Goal: Information Seeking & Learning: Check status

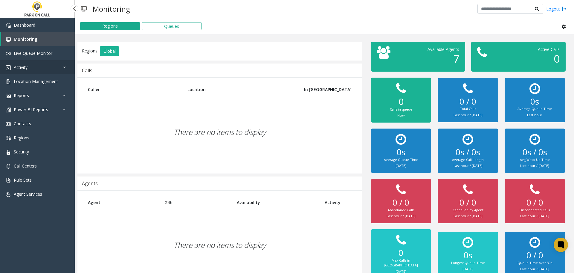
click at [43, 64] on link "Activity" at bounding box center [37, 67] width 75 height 14
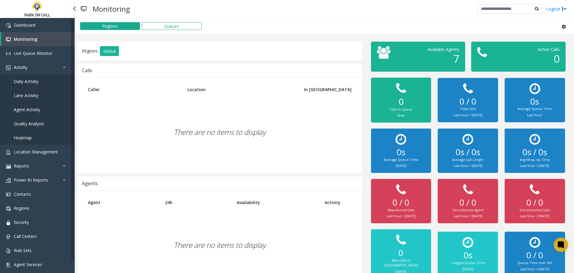
click at [38, 106] on link "Agent Activity" at bounding box center [37, 109] width 75 height 14
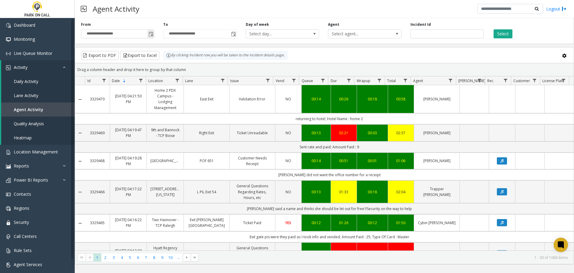
click at [149, 34] on span "Toggle popup" at bounding box center [151, 34] width 5 height 5
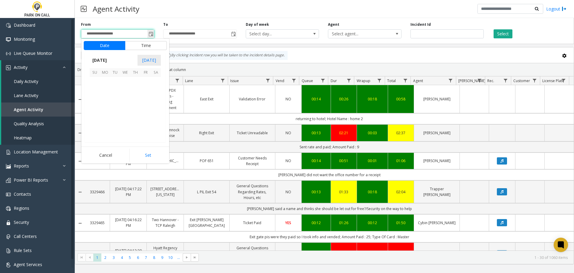
scroll to position [107435, 0]
click at [126, 84] on span "1" at bounding box center [125, 82] width 10 height 10
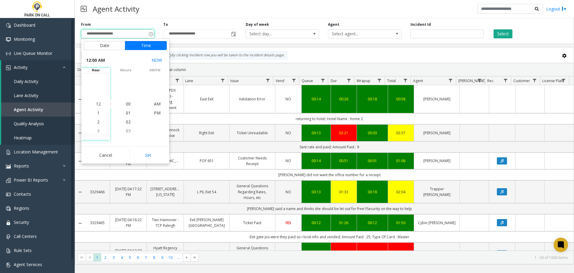
drag, startPoint x: 153, startPoint y: 154, endPoint x: 163, endPoint y: 139, distance: 18.5
click at [152, 156] on button "Set" at bounding box center [149, 154] width 38 height 13
type input "**********"
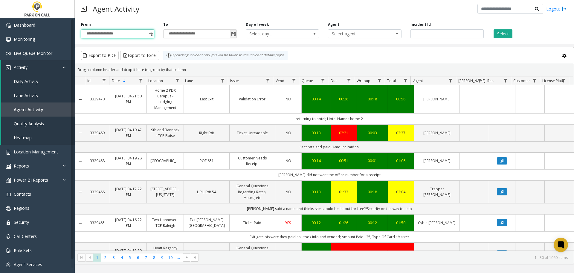
click at [230, 33] on span "Toggle popup" at bounding box center [233, 34] width 7 height 10
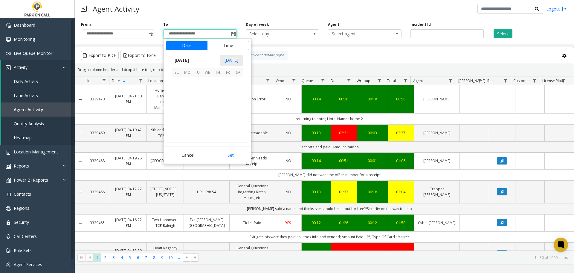
scroll to position [9, 0]
click at [208, 83] on span "1" at bounding box center [208, 82] width 10 height 10
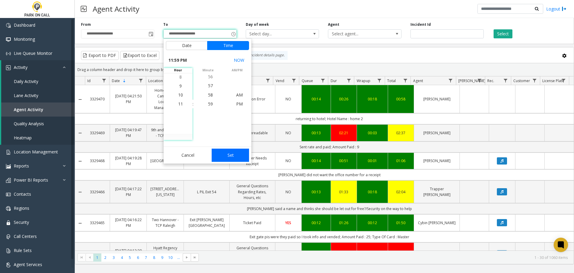
click at [234, 156] on button "Set" at bounding box center [231, 154] width 38 height 13
type input "**********"
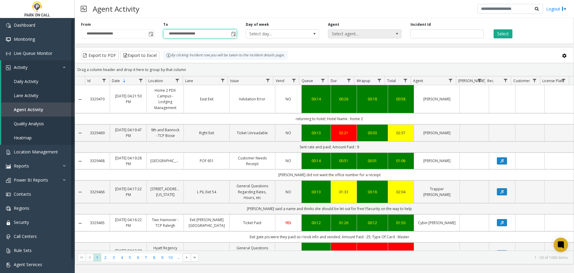
click at [362, 34] on span "Select agent..." at bounding box center [357, 34] width 58 height 8
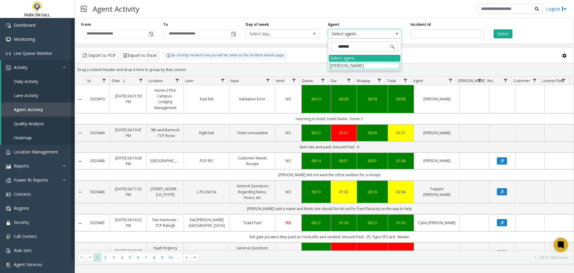
type input "********"
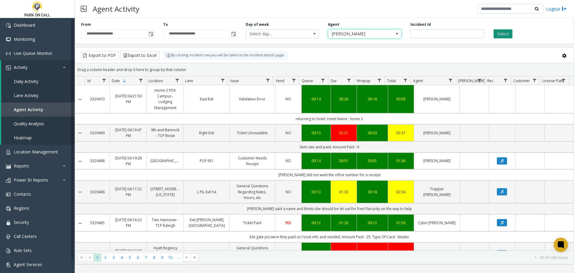
click at [510, 32] on button "Select" at bounding box center [503, 33] width 19 height 9
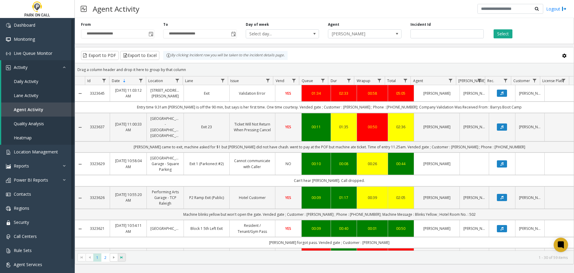
click at [119, 258] on span "Go to the last page" at bounding box center [121, 257] width 5 height 5
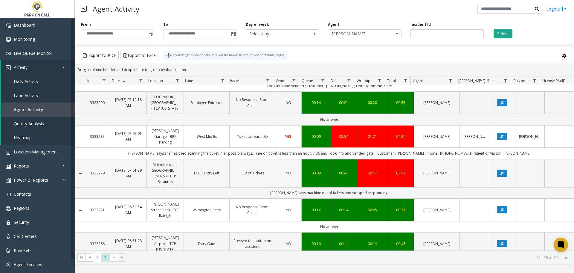
scroll to position [767, 0]
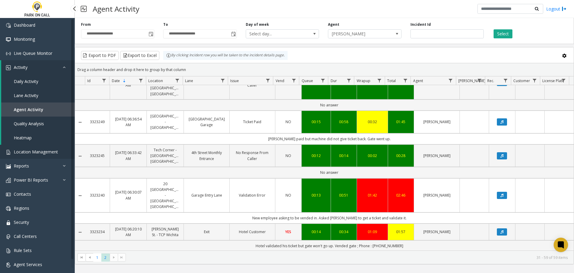
drag, startPoint x: 45, startPoint y: 151, endPoint x: 43, endPoint y: 154, distance: 4.0
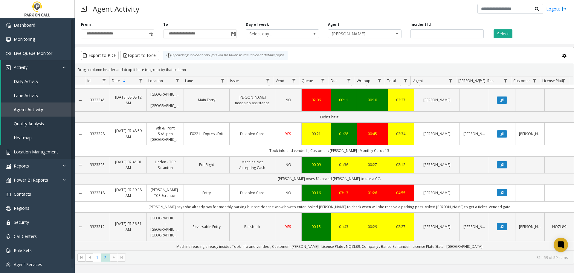
scroll to position [19, 0]
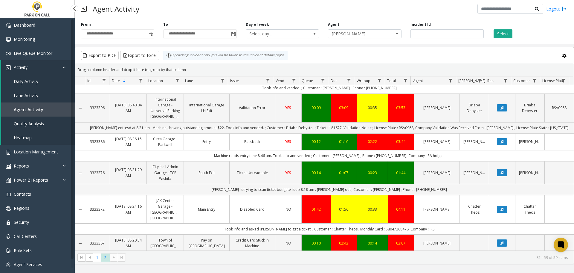
click at [37, 91] on link "Lane Activity" at bounding box center [38, 95] width 74 height 14
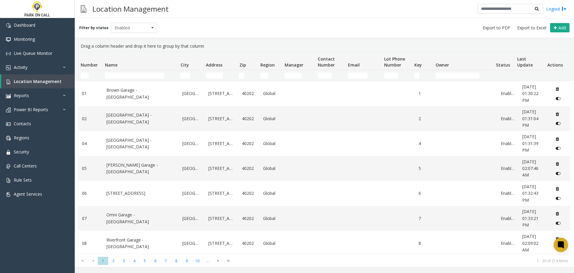
click at [265, 36] on div "Filter by status Enabled Add" at bounding box center [325, 27] width 500 height 19
click at [150, 72] on input "Name Filter" at bounding box center [134, 75] width 59 height 6
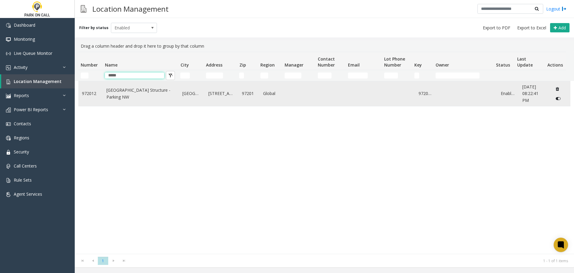
type input "*****"
click at [129, 90] on link "[GEOGRAPHIC_DATA] Structure - Parking NW" at bounding box center [140, 93] width 69 height 13
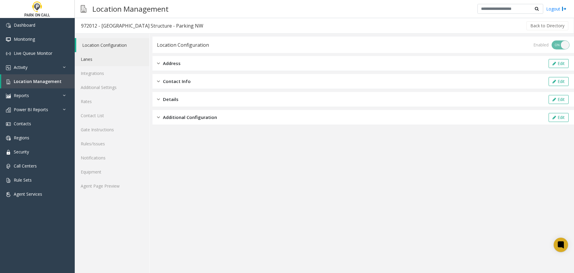
click at [115, 56] on link "Lanes" at bounding box center [112, 59] width 74 height 14
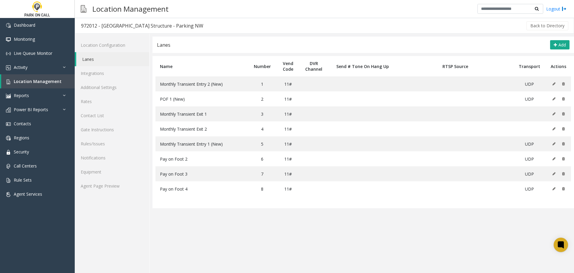
drag, startPoint x: 281, startPoint y: 113, endPoint x: 435, endPoint y: 31, distance: 174.4
click at [435, 31] on div "Back to Directory" at bounding box center [389, 25] width 360 height 15
click at [118, 186] on link "Agent Page Preview" at bounding box center [112, 186] width 74 height 14
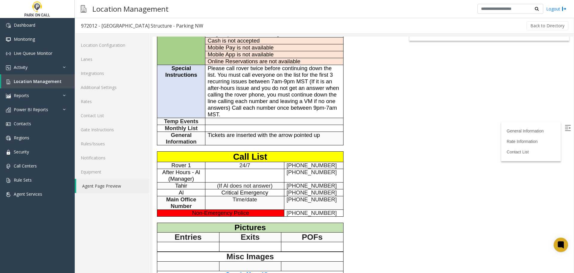
scroll to position [244, 0]
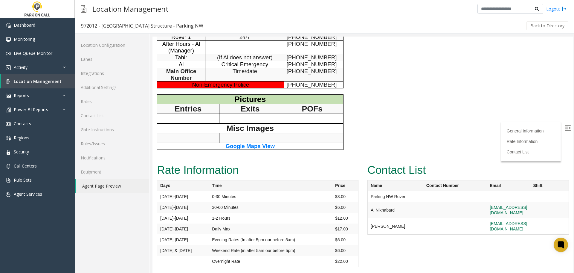
click at [253, 145] on span "Google Maps View" at bounding box center [250, 146] width 49 height 6
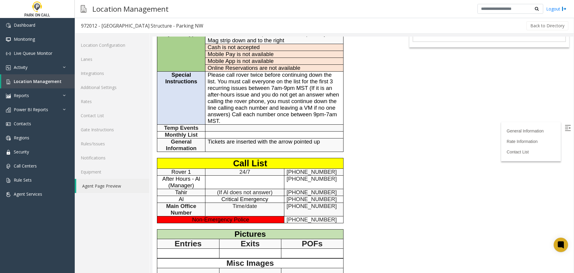
scroll to position [65, 0]
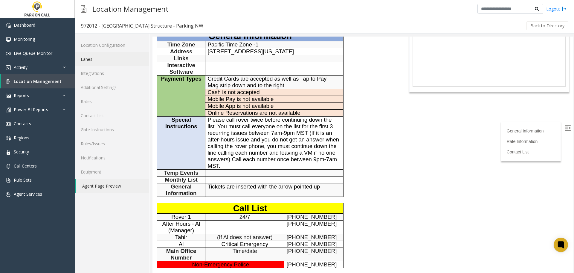
click at [101, 61] on link "Lanes" at bounding box center [112, 59] width 74 height 14
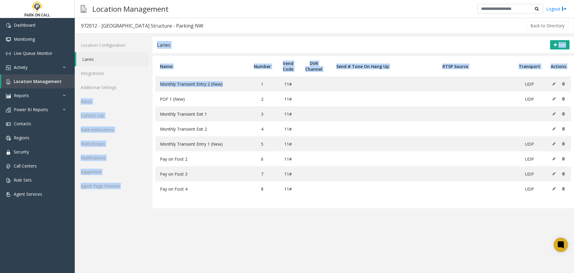
drag, startPoint x: 193, startPoint y: 86, endPoint x: 149, endPoint y: 87, distance: 44.0
click at [149, 87] on div "Location Configuration Lanes Integrations Additional Settings Rates Contact Lis…" at bounding box center [325, 153] width 500 height 239
click at [222, 84] on span "Monthly Transient Entry 2 (New)" at bounding box center [191, 84] width 63 height 6
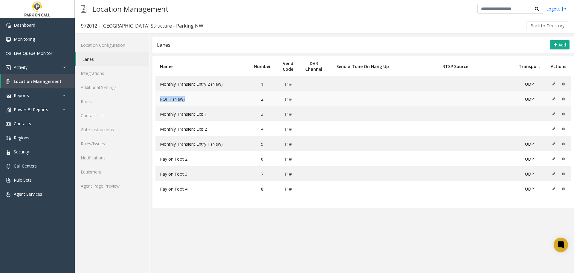
drag, startPoint x: 185, startPoint y: 101, endPoint x: 160, endPoint y: 96, distance: 25.7
click at [158, 97] on td "POF 1 (New)" at bounding box center [202, 98] width 93 height 15
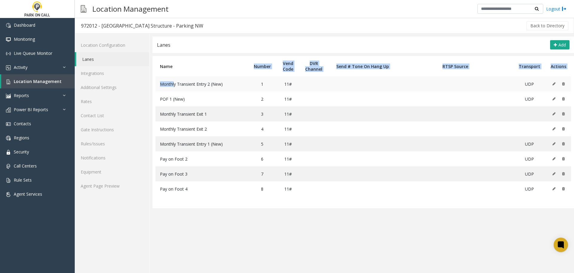
drag, startPoint x: 229, startPoint y: 75, endPoint x: 174, endPoint y: 84, distance: 55.1
click at [174, 84] on table "Name Number Vend Code DVR Channel Send # Tone On Hang Up RTSP Source Transport …" at bounding box center [364, 132] width 422 height 152
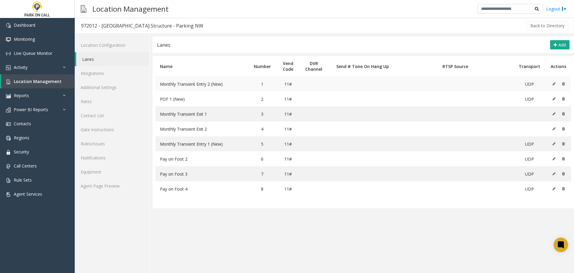
click at [191, 83] on span "Monthly Transient Entry 2 (New)" at bounding box center [191, 84] width 63 height 6
click at [46, 64] on link "Activity" at bounding box center [37, 67] width 75 height 14
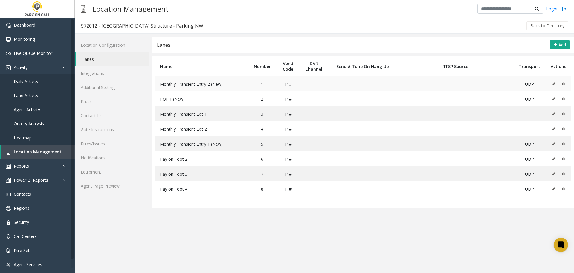
click at [556, 85] on button at bounding box center [556, 83] width 7 height 9
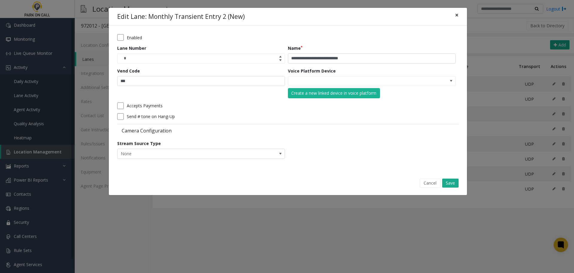
click at [457, 13] on span "×" at bounding box center [457, 15] width 4 height 8
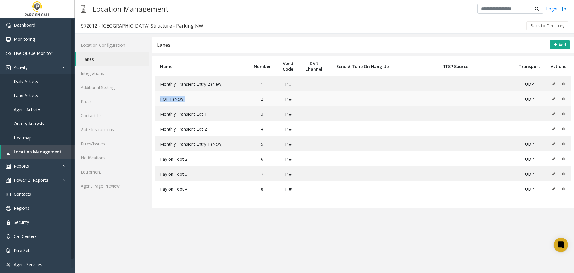
drag, startPoint x: 194, startPoint y: 100, endPoint x: 159, endPoint y: 100, distance: 35.0
click at [159, 100] on td "POF 1 (New)" at bounding box center [202, 98] width 93 height 15
click at [239, 238] on app-lanes "**********" at bounding box center [364, 154] width 422 height 236
drag, startPoint x: 193, startPoint y: 190, endPoint x: 157, endPoint y: 155, distance: 50.1
click at [157, 155] on tbody "Monthly Transient Entry 2 (New) 1 11# UDP POF 1 (New) 2 11# UDP Monthly Transie…" at bounding box center [364, 136] width 416 height 120
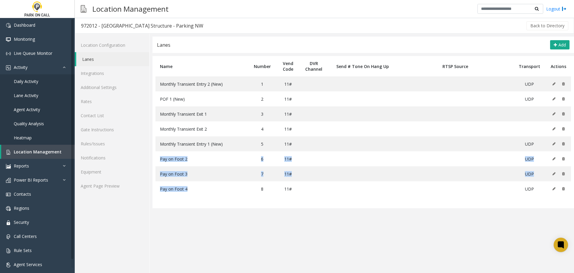
click at [237, 242] on app-lanes "**********" at bounding box center [364, 154] width 422 height 236
drag, startPoint x: 254, startPoint y: 84, endPoint x: 236, endPoint y: 51, distance: 36.7
click at [236, 51] on div "Lanes Add" at bounding box center [364, 44] width 422 height 16
click at [244, 48] on div "Lanes Add" at bounding box center [364, 44] width 422 height 16
drag, startPoint x: 227, startPoint y: 85, endPoint x: 160, endPoint y: 87, distance: 66.8
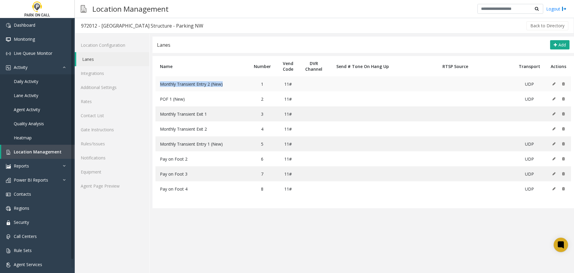
click at [160, 87] on td "Monthly Transient Entry 2 (New)" at bounding box center [202, 83] width 93 height 15
click at [268, 233] on app-lanes "**********" at bounding box center [364, 154] width 422 height 236
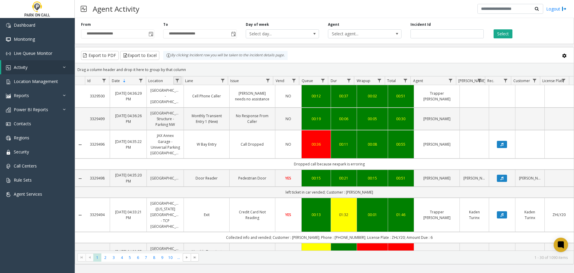
click at [175, 79] on link "Data table" at bounding box center [178, 80] width 8 height 8
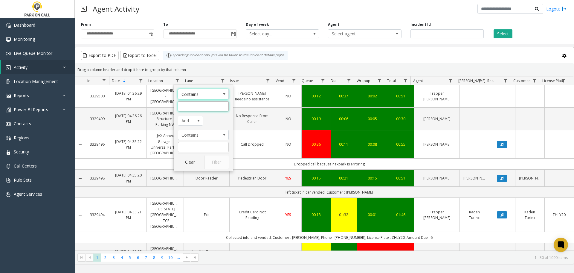
click at [191, 104] on input "Location Filter" at bounding box center [203, 106] width 51 height 10
type input "**********"
click button "Filter" at bounding box center [216, 161] width 25 height 13
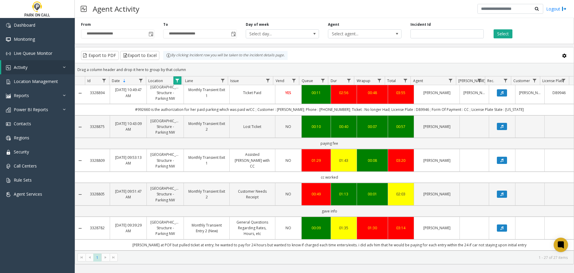
scroll to position [684, 0]
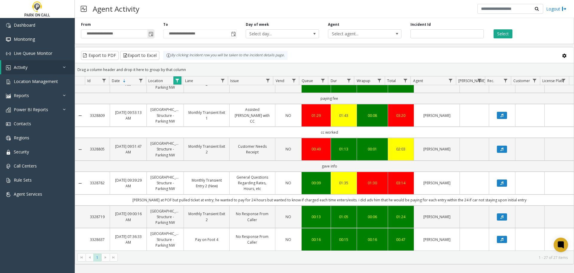
click at [151, 34] on span "Toggle popup" at bounding box center [151, 34] width 5 height 5
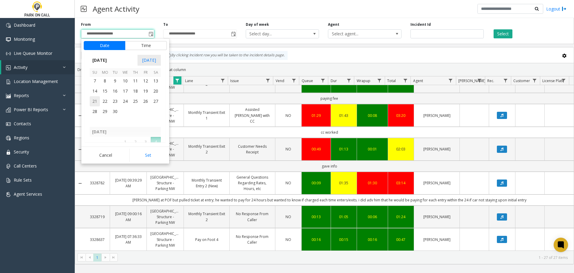
click at [94, 101] on span "21" at bounding box center [95, 101] width 10 height 10
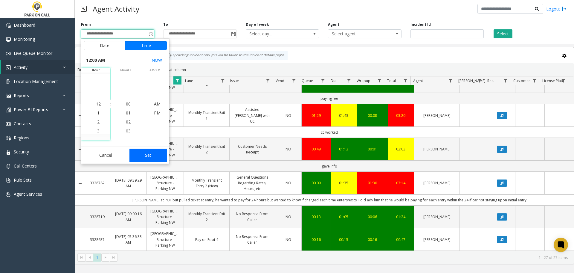
click at [150, 157] on button "Set" at bounding box center [149, 154] width 38 height 13
type input "**********"
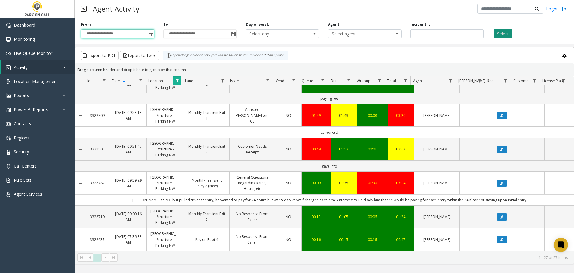
click at [503, 34] on button "Select" at bounding box center [503, 33] width 19 height 9
click at [221, 77] on link "Data table" at bounding box center [223, 80] width 8 height 8
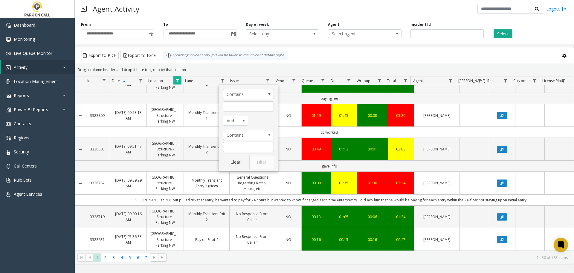
click at [243, 101] on kendo-grid-filter-menu-input-wrapper "Contains" at bounding box center [248, 100] width 51 height 22
click at [240, 106] on input "Lane Filter" at bounding box center [248, 106] width 51 height 10
type input "***"
click button "Filter" at bounding box center [261, 161] width 25 height 13
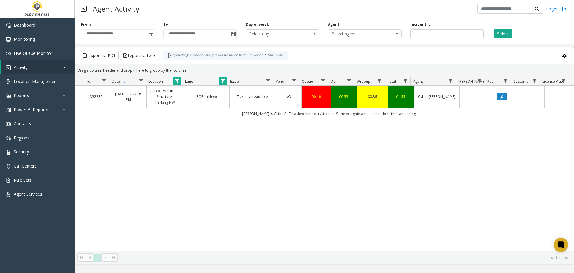
click at [498, 29] on div "Select" at bounding box center [530, 30] width 82 height 16
click at [500, 32] on button "Select" at bounding box center [503, 33] width 19 height 9
click at [153, 34] on span "Toggle popup" at bounding box center [151, 34] width 5 height 5
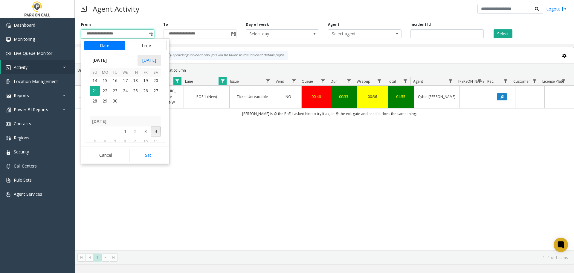
scroll to position [107376, 0]
click at [101, 102] on span "1" at bounding box center [105, 100] width 10 height 10
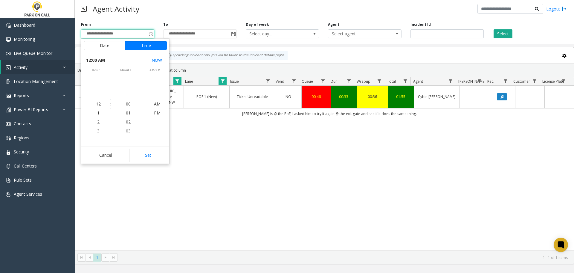
scroll to position [107364, 0]
click at [156, 160] on button "Set" at bounding box center [149, 154] width 38 height 13
type input "**********"
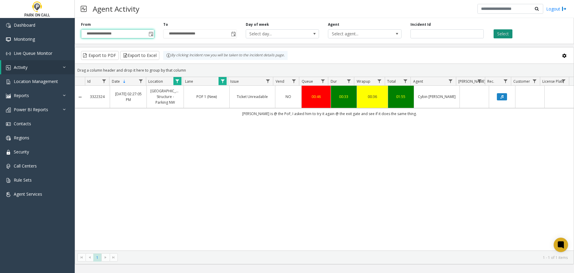
click at [501, 36] on button "Select" at bounding box center [503, 33] width 19 height 9
click at [223, 83] on span "Data table" at bounding box center [222, 81] width 5 height 5
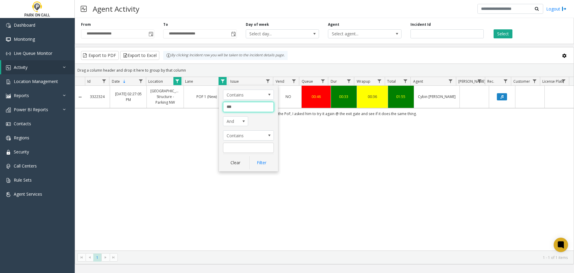
drag, startPoint x: 253, startPoint y: 109, endPoint x: 217, endPoint y: 113, distance: 35.8
click at [217, 113] on app-root "**********" at bounding box center [287, 136] width 574 height 273
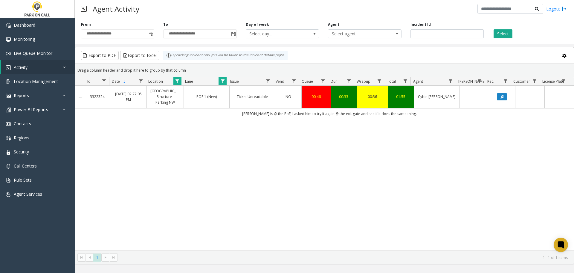
click at [223, 80] on span "Data table" at bounding box center [222, 81] width 5 height 5
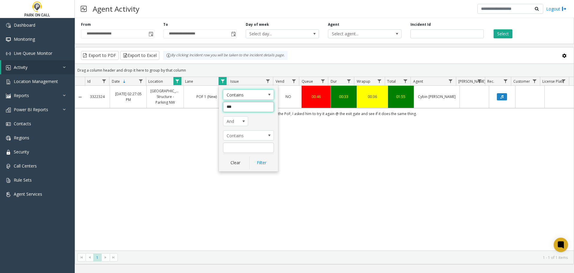
click at [244, 110] on input "***" at bounding box center [248, 107] width 51 height 10
type input "***"
click button "Filter" at bounding box center [261, 162] width 25 height 13
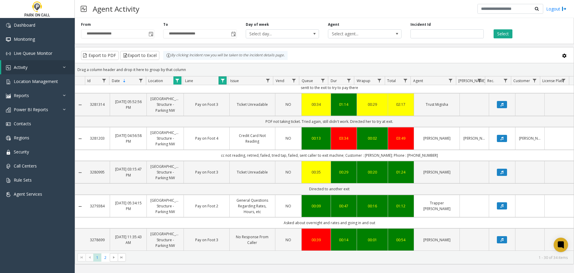
scroll to position [769, 0]
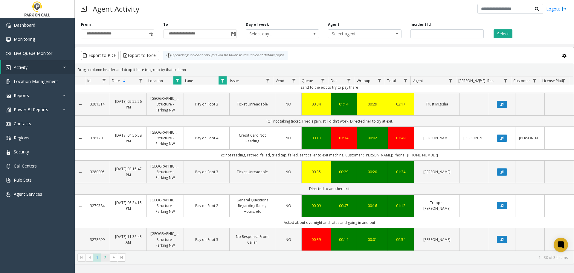
click at [104, 257] on span "2" at bounding box center [105, 257] width 8 height 8
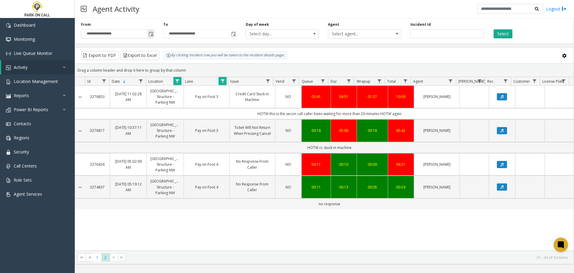
click at [152, 37] on span "Toggle popup" at bounding box center [150, 34] width 7 height 10
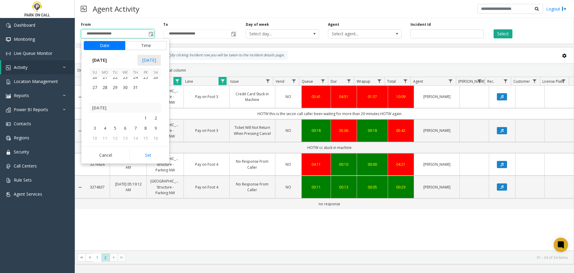
scroll to position [107256, 0]
click at [143, 115] on span "1" at bounding box center [146, 119] width 10 height 10
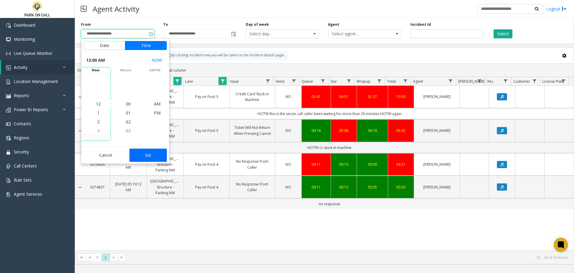
click at [158, 157] on button "Set" at bounding box center [149, 154] width 38 height 13
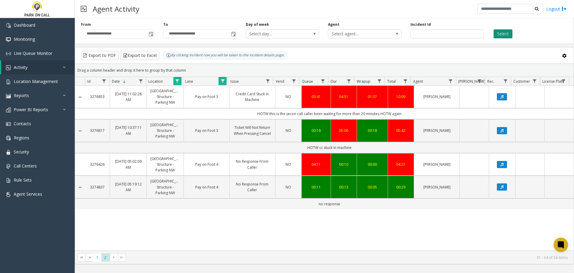
click at [497, 32] on button "Select" at bounding box center [503, 33] width 19 height 9
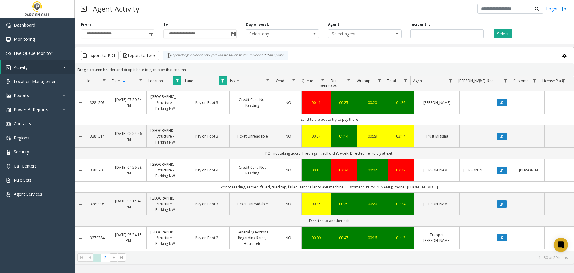
scroll to position [769, 0]
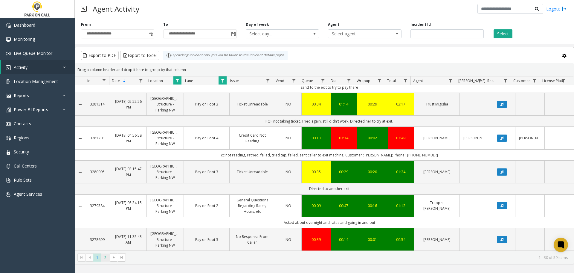
click at [105, 260] on span "2" at bounding box center [105, 257] width 8 height 8
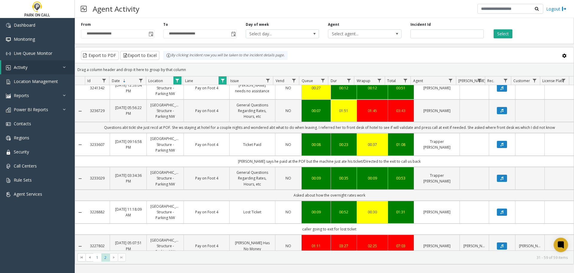
scroll to position [752, 0]
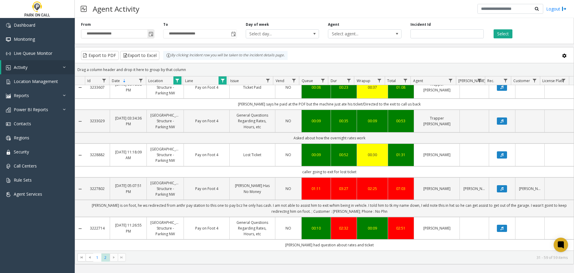
click at [154, 36] on span "**********" at bounding box center [117, 33] width 73 height 9
click at [152, 35] on span "Toggle popup" at bounding box center [151, 34] width 5 height 5
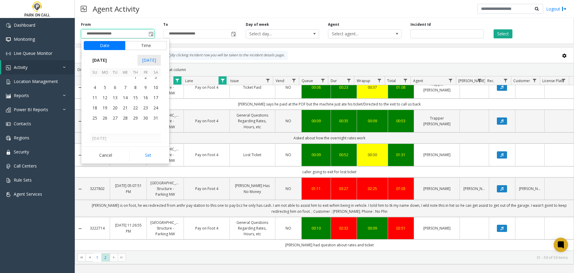
scroll to position [107076, 0]
click at [131, 89] on span "1" at bounding box center [135, 85] width 10 height 10
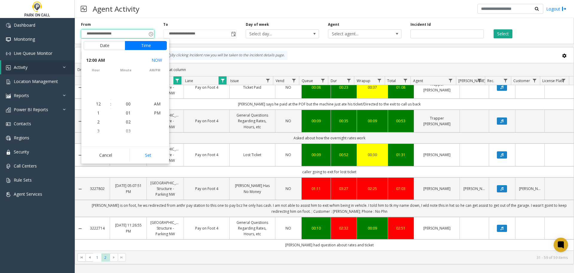
scroll to position [107079, 0]
click at [155, 155] on button "Set" at bounding box center [149, 154] width 38 height 13
type input "**********"
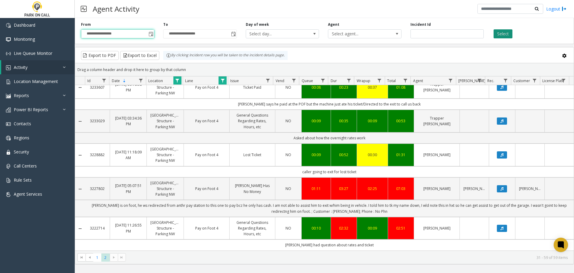
click at [508, 34] on button "Select" at bounding box center [503, 33] width 19 height 9
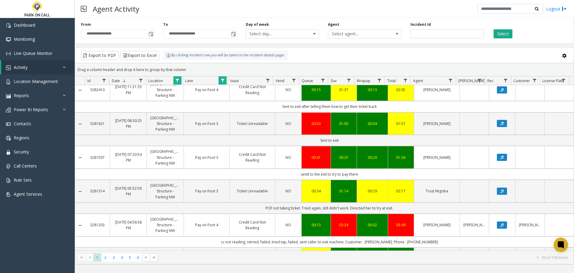
scroll to position [769, 0]
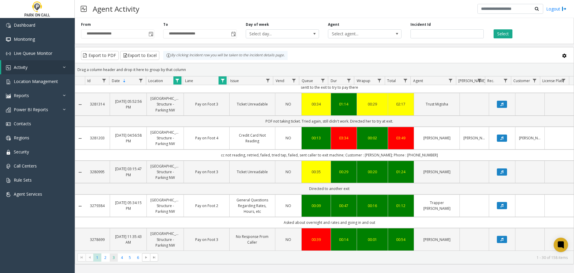
click at [111, 257] on span "3" at bounding box center [114, 257] width 8 height 8
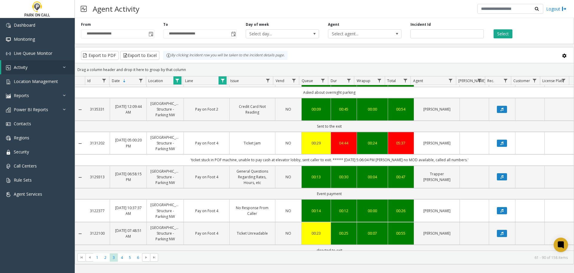
scroll to position [813, 0]
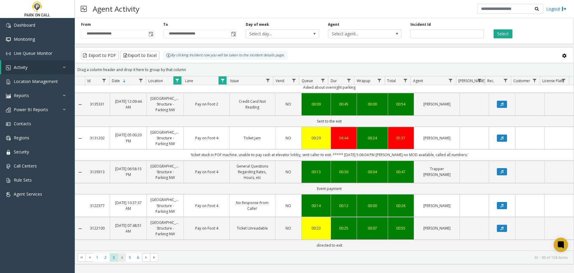
click at [124, 257] on span "4" at bounding box center [122, 257] width 8 height 8
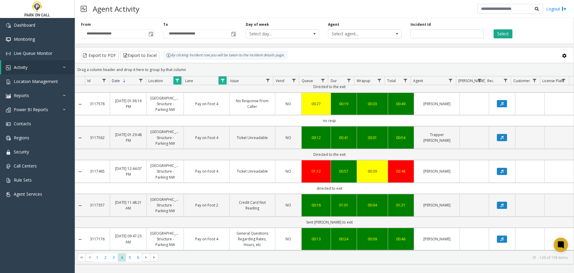
scroll to position [791, 0]
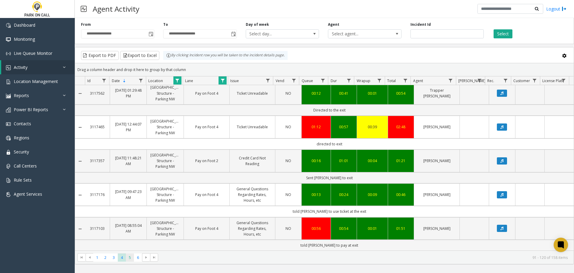
click at [132, 259] on span "5" at bounding box center [130, 257] width 8 height 8
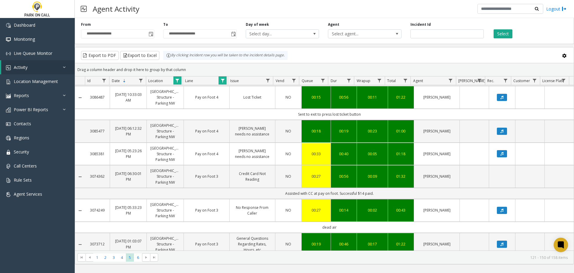
scroll to position [802, 0]
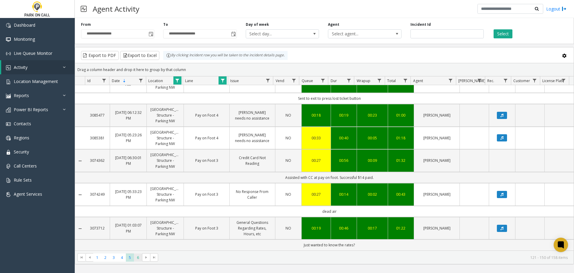
click at [136, 259] on span "6" at bounding box center [138, 257] width 8 height 8
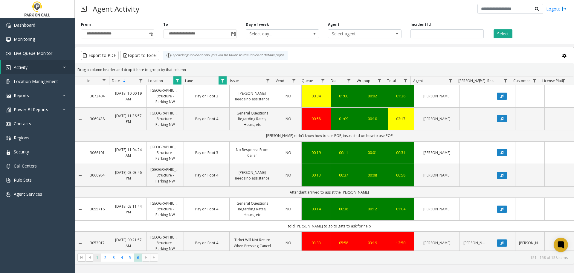
click at [100, 258] on span "1" at bounding box center [97, 257] width 8 height 8
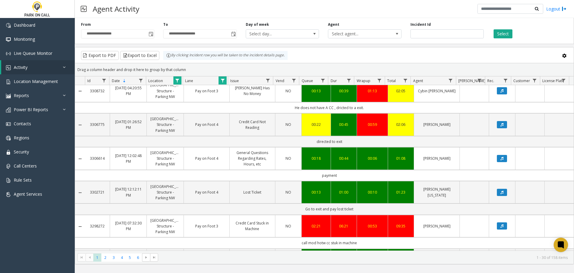
scroll to position [290, 0]
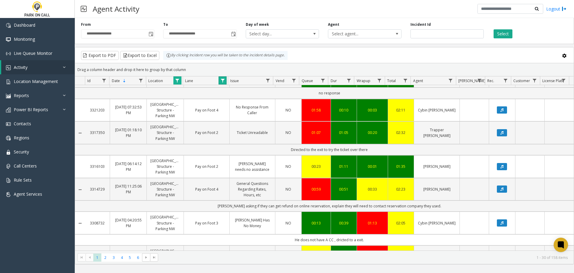
click at [220, 80] on link "Data table" at bounding box center [223, 80] width 8 height 8
drag, startPoint x: 239, startPoint y: 104, endPoint x: 143, endPoint y: 123, distance: 98.0
click at [150, 122] on app-root "**********" at bounding box center [287, 136] width 574 height 273
click at [222, 78] on span "Data table" at bounding box center [222, 80] width 5 height 5
click at [235, 108] on input "***" at bounding box center [248, 106] width 51 height 10
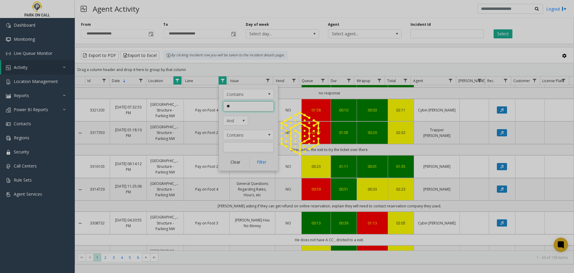
type input "*"
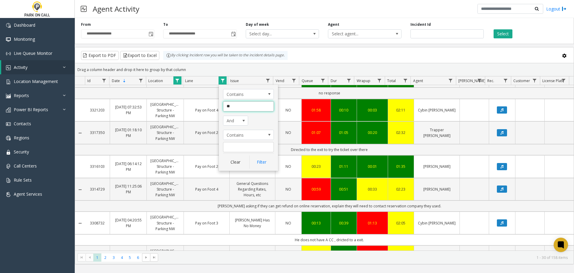
type input "***"
click button "Filter" at bounding box center [261, 161] width 25 height 13
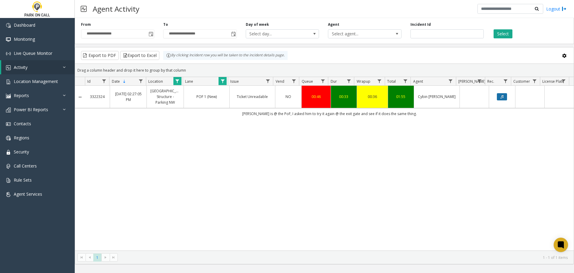
click at [501, 96] on icon "Data table" at bounding box center [502, 97] width 3 height 4
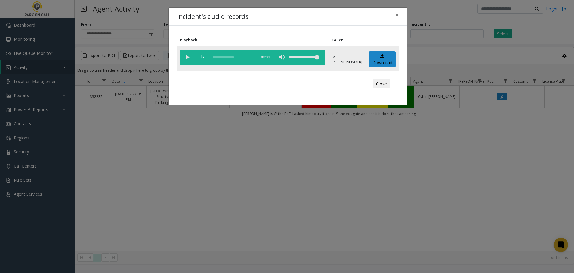
click at [188, 59] on vg-play-pause at bounding box center [187, 57] width 15 height 15
click at [208, 124] on div "Incident's audio records × Playback Caller 1x 00:34 tel:[PHONE_NUMBER] Download…" at bounding box center [287, 136] width 574 height 273
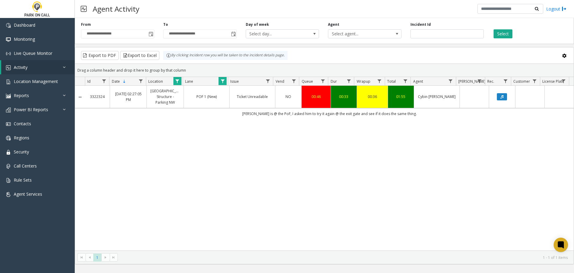
click at [223, 80] on span "Data table" at bounding box center [222, 81] width 5 height 5
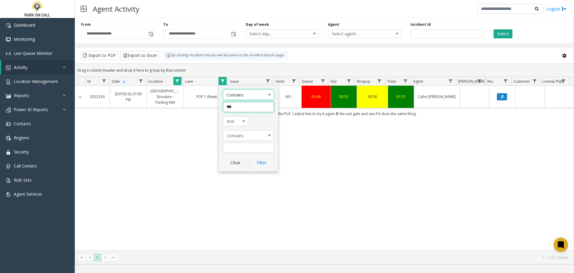
click at [243, 109] on input "***" at bounding box center [248, 107] width 51 height 10
type input "***"
click button "Filter" at bounding box center [261, 162] width 25 height 13
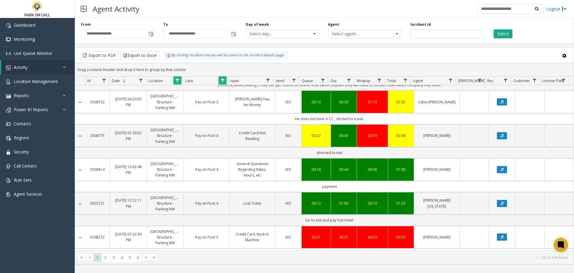
scroll to position [410, 0]
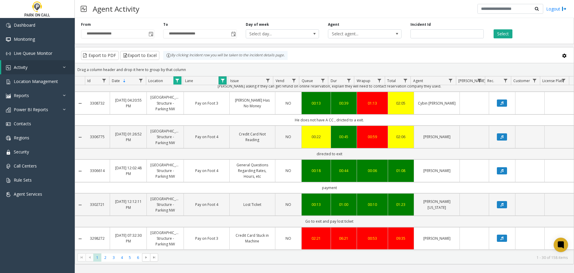
click at [223, 78] on span "Data table" at bounding box center [222, 80] width 5 height 5
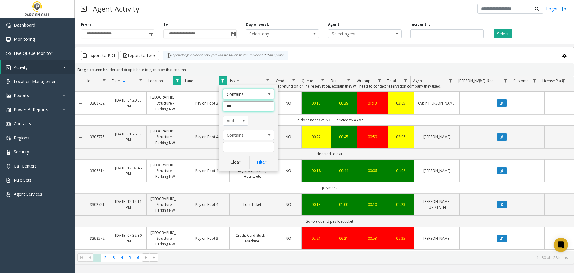
click at [252, 106] on input "***" at bounding box center [248, 106] width 51 height 10
type input "*"
type input "*****"
click button "Filter" at bounding box center [261, 161] width 25 height 13
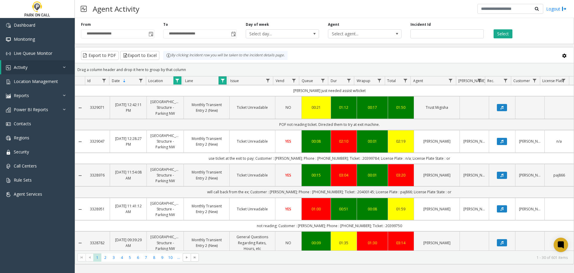
scroll to position [209, 0]
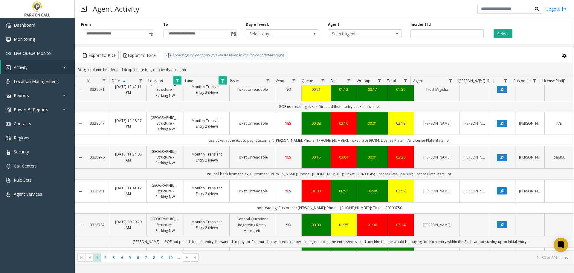
click at [224, 80] on span "Data table" at bounding box center [222, 80] width 5 height 5
click at [249, 111] on input "*****" at bounding box center [248, 106] width 51 height 10
type input "*"
type input "*******"
click button "Filter" at bounding box center [261, 161] width 25 height 13
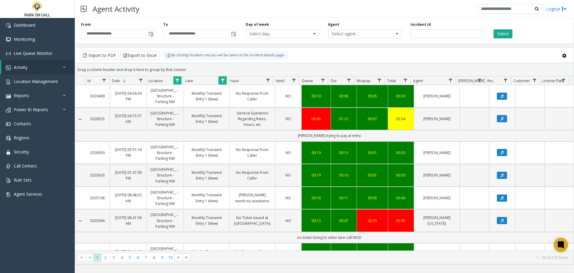
click at [221, 79] on span "Data table" at bounding box center [222, 80] width 5 height 5
click at [246, 108] on input "*******" at bounding box center [248, 106] width 51 height 10
type input "*******"
click button "Filter" at bounding box center [261, 161] width 25 height 13
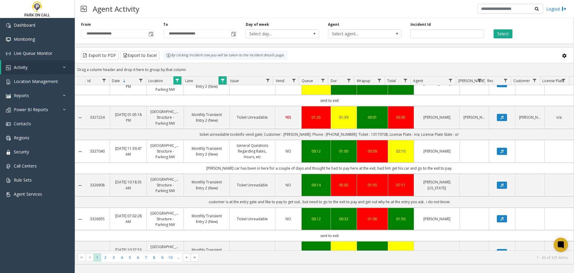
scroll to position [598, 0]
